Goal: Navigation & Orientation: Find specific page/section

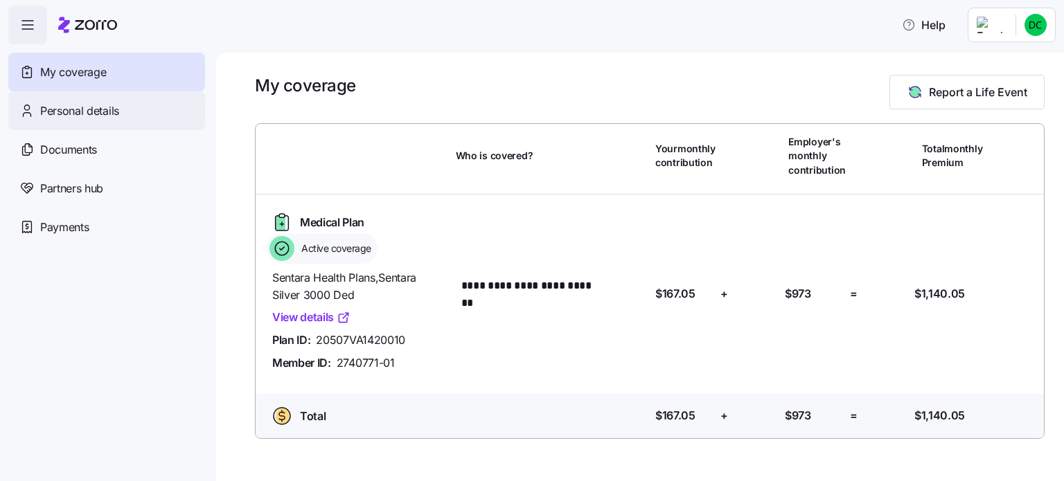
click at [87, 113] on span "Personal details" at bounding box center [79, 110] width 79 height 17
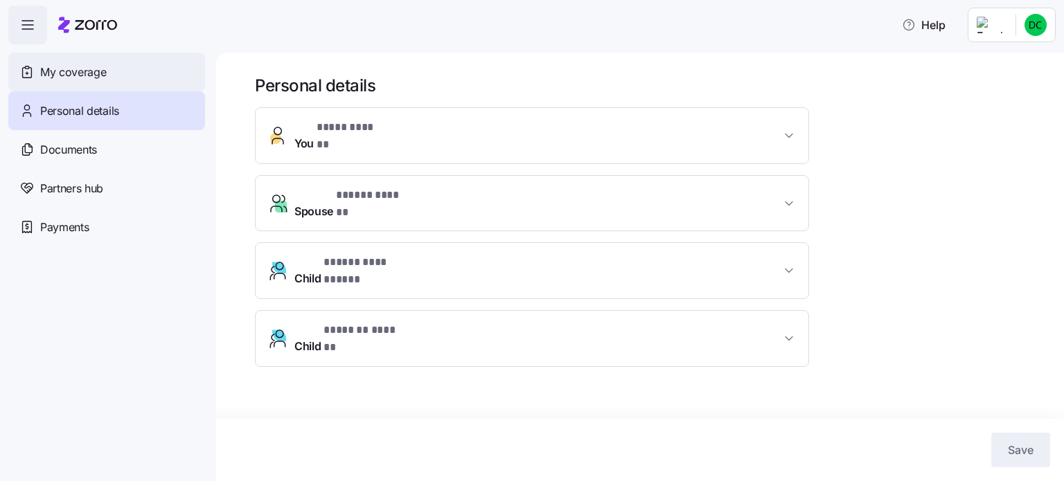
click at [87, 68] on span "My coverage" at bounding box center [73, 72] width 66 height 17
